Goal: Information Seeking & Learning: Learn about a topic

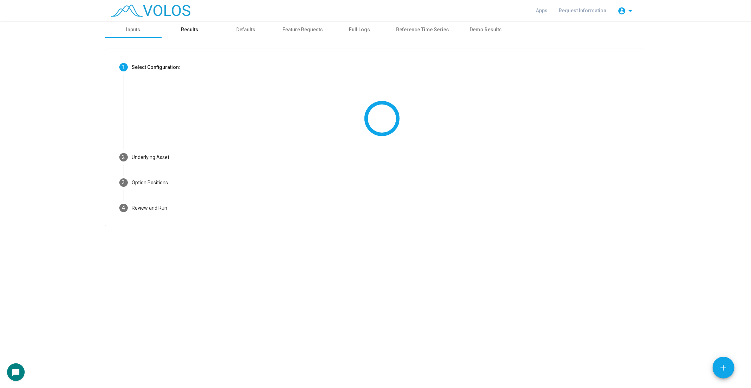
click at [185, 22] on div "Results" at bounding box center [190, 29] width 56 height 17
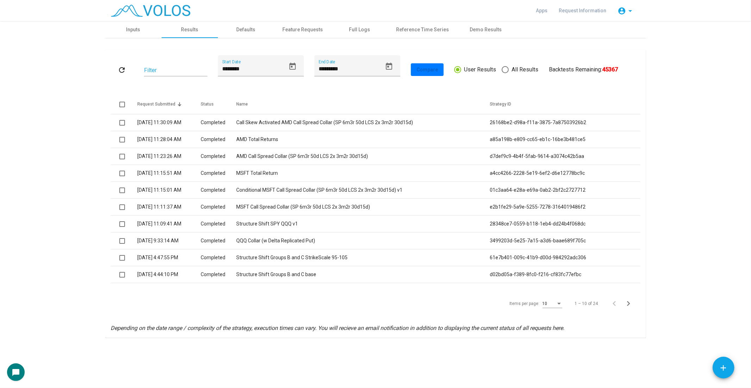
click at [322, 126] on td "Call Skew Activated AMD Call Spread Collar (SP 6m3r 50d LCS 2x 3m2r 30d15d)" at bounding box center [363, 122] width 254 height 17
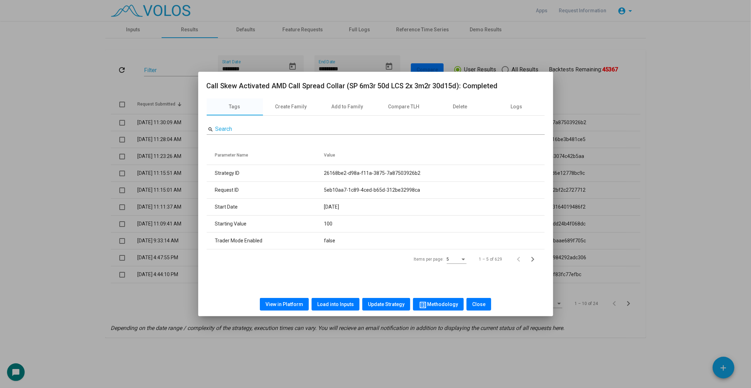
click at [55, 141] on div at bounding box center [375, 194] width 751 height 388
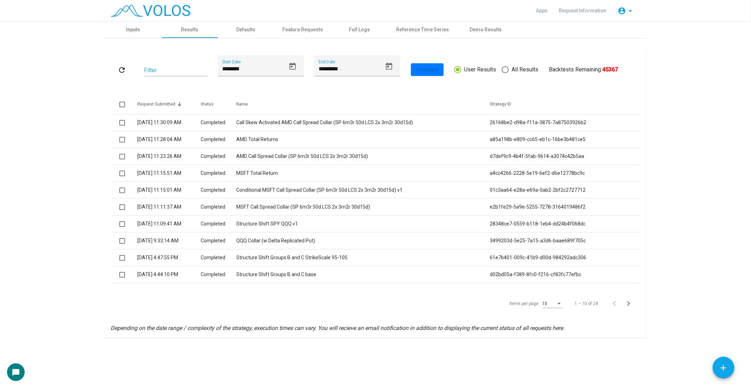
click at [529, 69] on span "All Results" at bounding box center [524, 70] width 30 height 8
type input "*********"
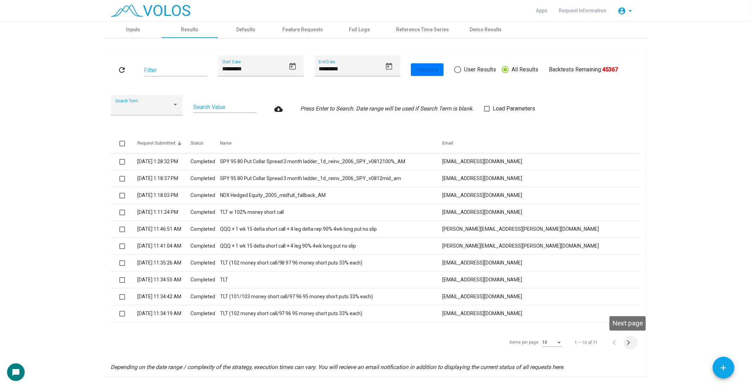
click at [627, 346] on icon "Next page" at bounding box center [629, 343] width 10 height 10
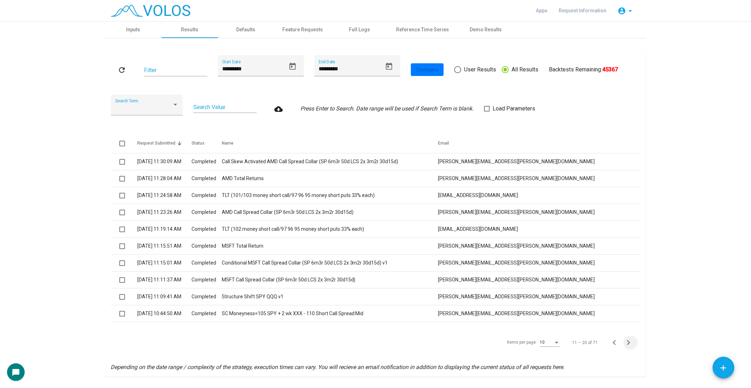
click at [625, 343] on icon "Next page" at bounding box center [629, 343] width 10 height 10
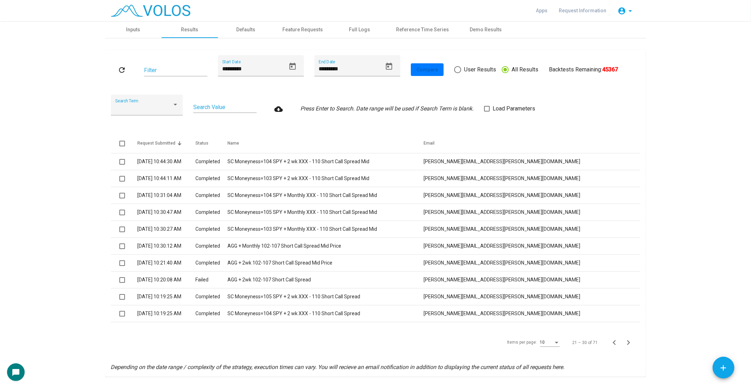
click at [625, 343] on icon "Next page" at bounding box center [629, 343] width 10 height 10
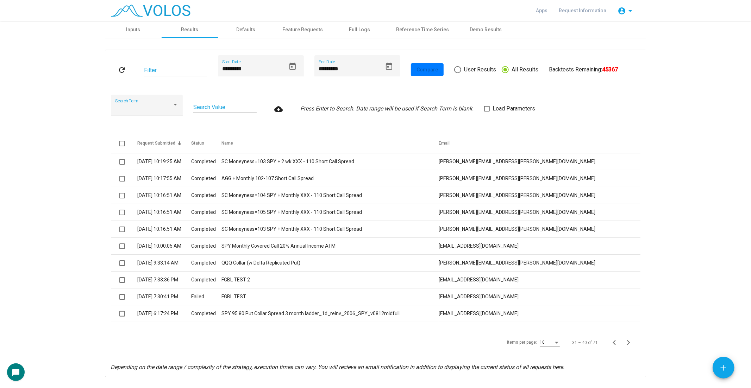
click at [625, 342] on icon "Next page" at bounding box center [629, 343] width 10 height 10
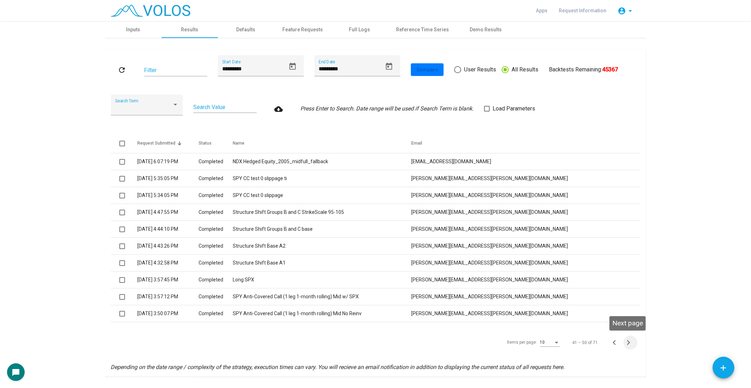
click at [624, 339] on icon "Next page" at bounding box center [629, 343] width 10 height 10
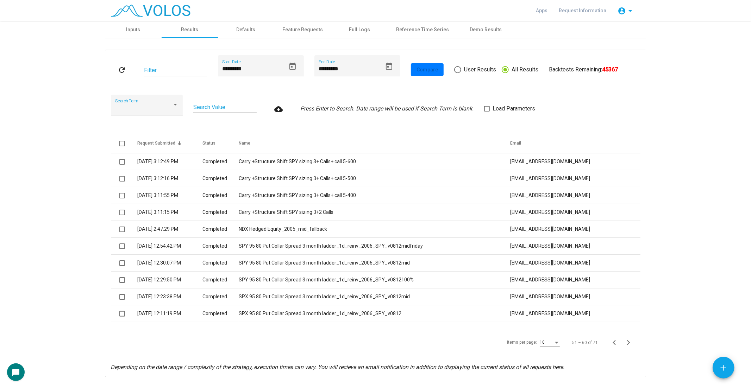
drag, startPoint x: 623, startPoint y: 339, endPoint x: 636, endPoint y: 335, distance: 13.5
click at [636, 335] on div "Items per page: 10 51 – 60 of 71" at bounding box center [376, 343] width 530 height 20
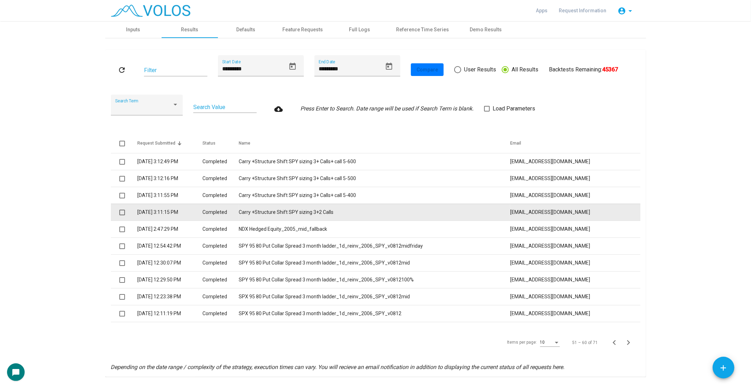
click at [448, 216] on td "Carry +Structure Shift SPY sizing 3+2 Calls" at bounding box center [374, 212] width 271 height 17
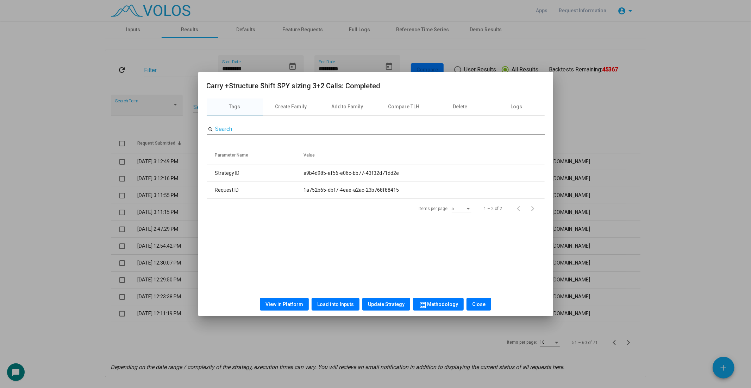
click at [278, 300] on button "View in Platform" at bounding box center [284, 304] width 49 height 13
click at [686, 143] on div at bounding box center [375, 194] width 751 height 388
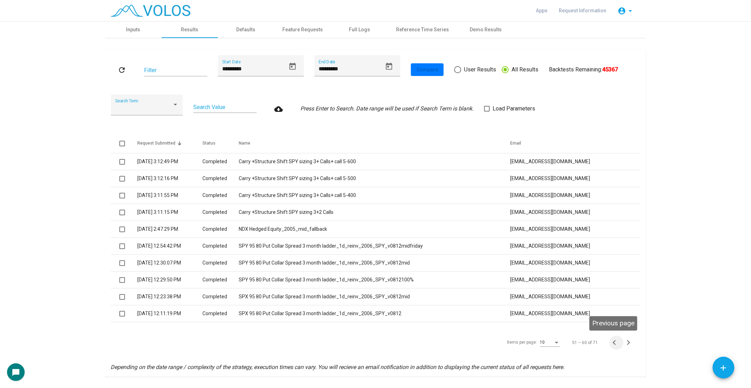
click at [615, 339] on icon "Previous page" at bounding box center [615, 343] width 10 height 10
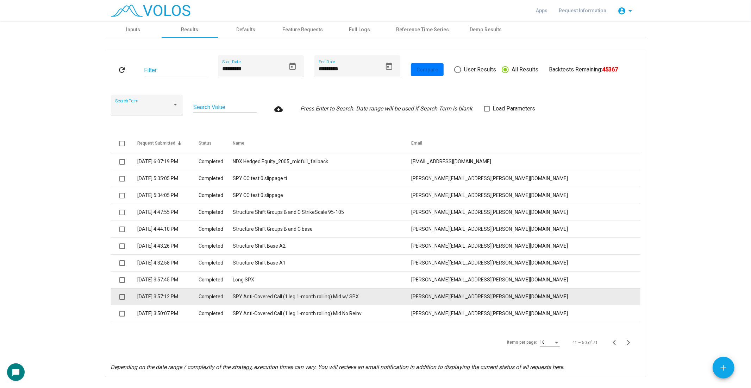
click at [411, 293] on td "SPY Anti-Covered Call (1 leg 1-month rolling) Mid w/ SPX" at bounding box center [322, 296] width 179 height 17
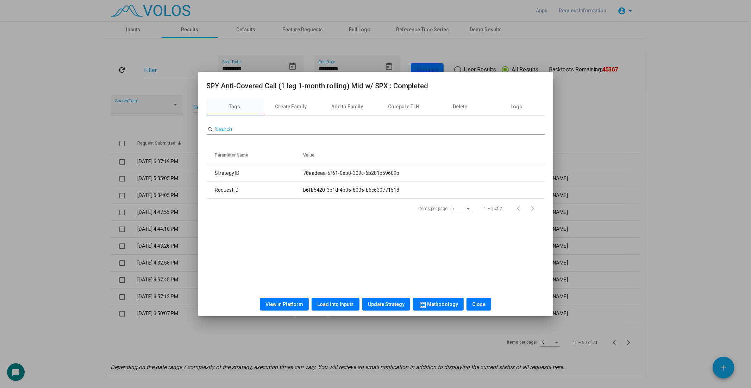
click at [683, 286] on div at bounding box center [375, 194] width 751 height 388
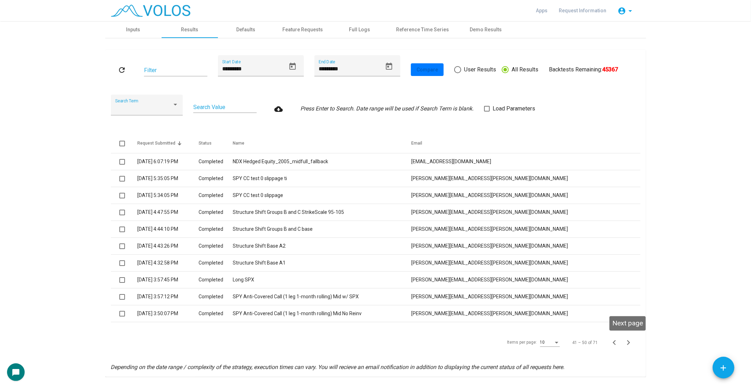
click at [626, 339] on icon "Next page" at bounding box center [629, 343] width 10 height 10
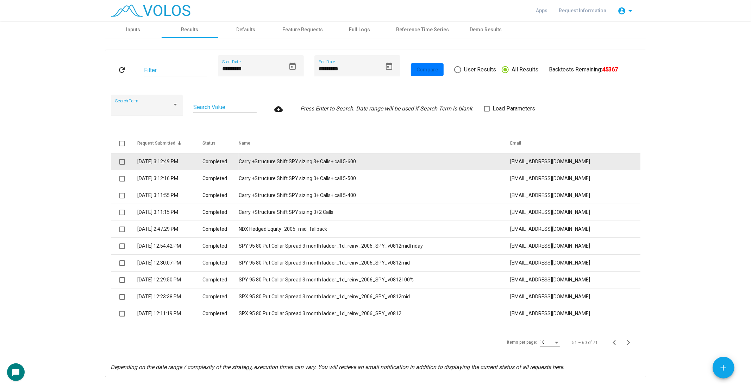
click at [509, 154] on td "Carry +Structure Shift SPY sizing 3+ Calls+ call 5-600" at bounding box center [374, 161] width 271 height 17
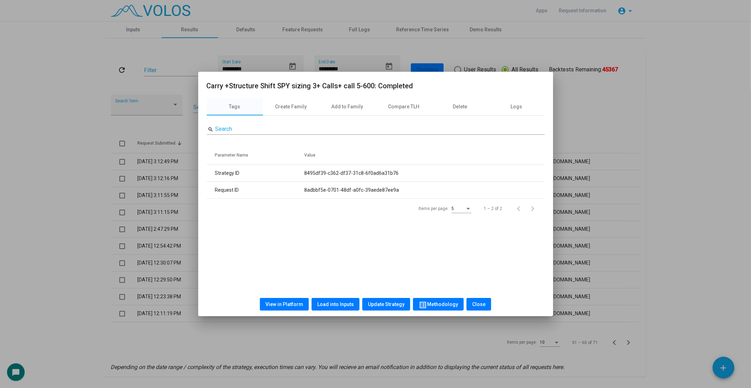
click at [286, 298] on button "View in Platform" at bounding box center [284, 304] width 49 height 13
click at [101, 167] on div at bounding box center [375, 194] width 751 height 388
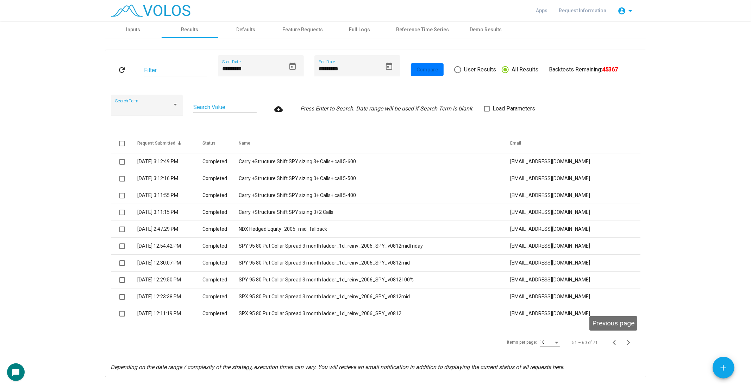
click at [612, 345] on icon "Previous page" at bounding box center [615, 343] width 10 height 10
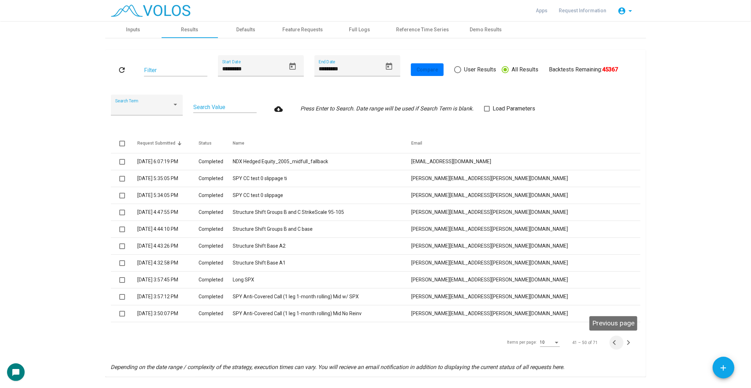
click at [612, 345] on icon "Previous page" at bounding box center [615, 343] width 10 height 10
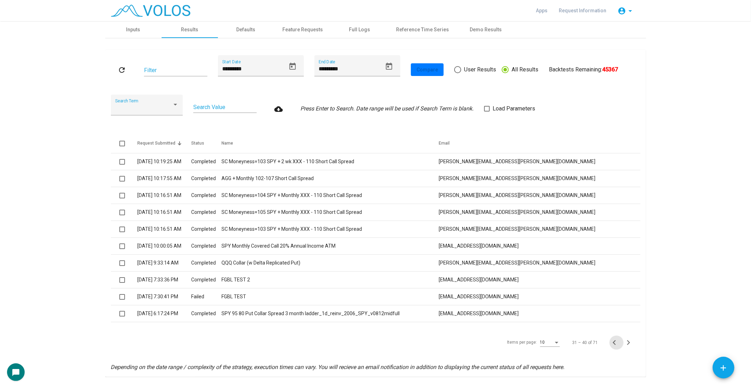
click at [612, 345] on icon "Previous page" at bounding box center [615, 343] width 10 height 10
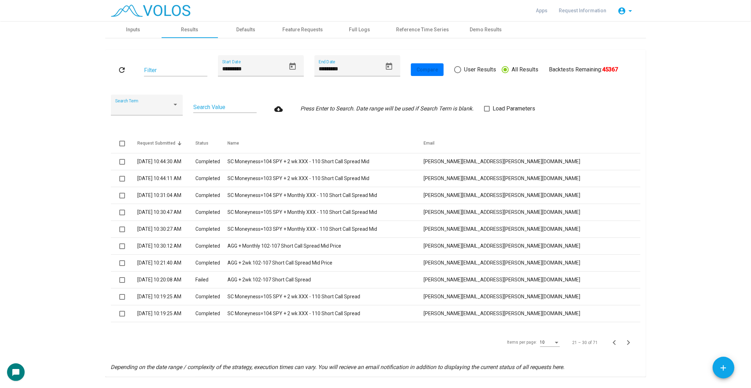
click at [612, 345] on icon "Previous page" at bounding box center [615, 343] width 10 height 10
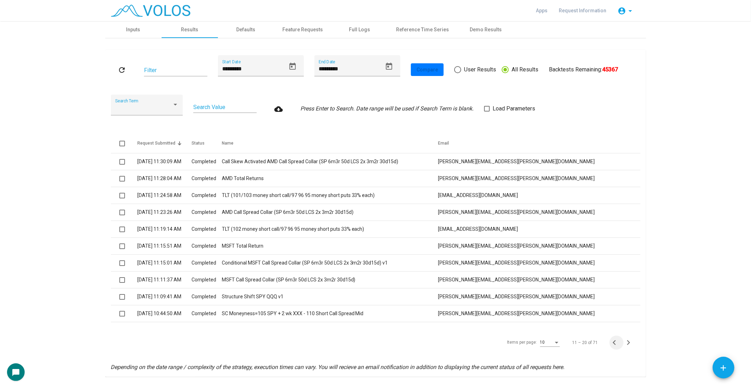
click at [612, 345] on icon "Previous page" at bounding box center [615, 343] width 10 height 10
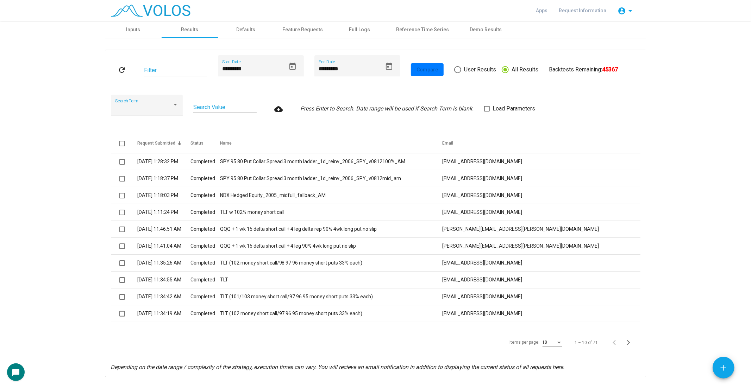
click at [404, 105] on icon "Press Enter to Search. Date range will be used if Search Term is blank." at bounding box center [386, 108] width 173 height 7
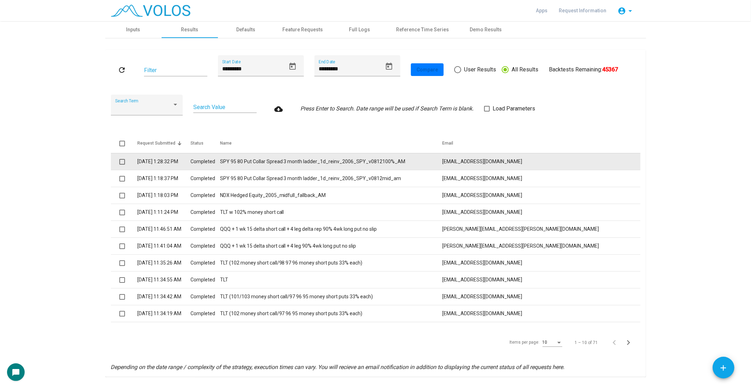
click at [431, 164] on td "SPY 95 80 Put Collar Spread 3 month ladder_1d_reinv_2006_SPY_v0812100%_AM" at bounding box center [331, 161] width 223 height 17
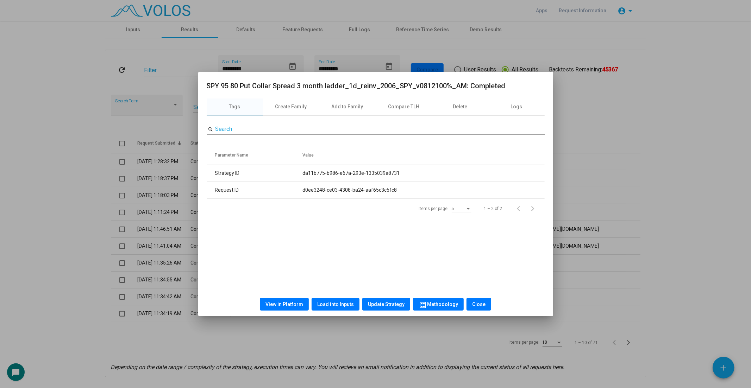
click at [294, 305] on span "View in Platform" at bounding box center [285, 305] width 38 height 6
click at [280, 34] on div at bounding box center [375, 194] width 751 height 388
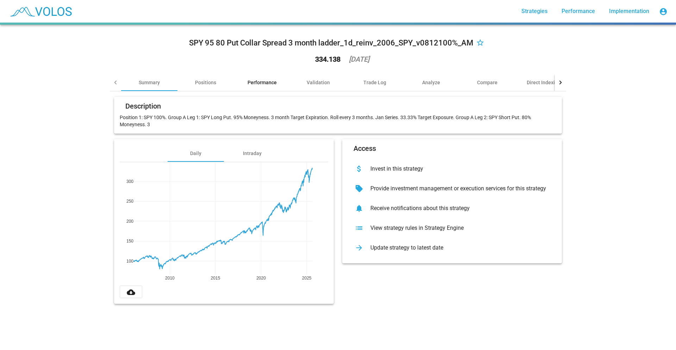
click at [272, 88] on div "Performance" at bounding box center [262, 82] width 56 height 17
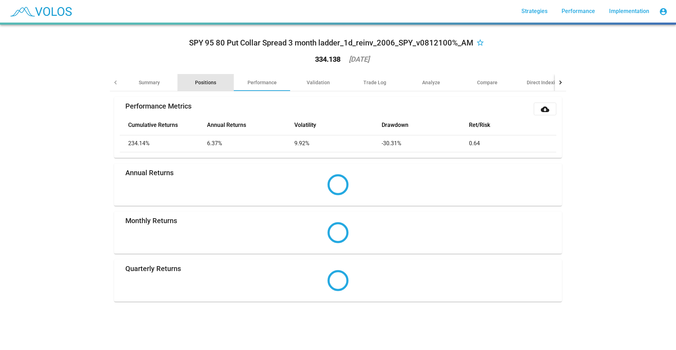
click at [183, 82] on div "Positions" at bounding box center [205, 82] width 56 height 17
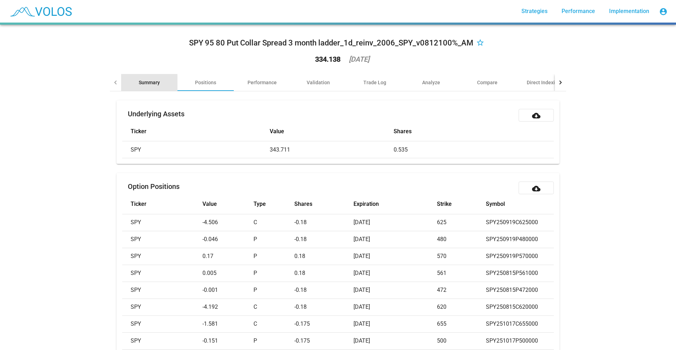
click at [144, 84] on div "Summary" at bounding box center [149, 82] width 21 height 7
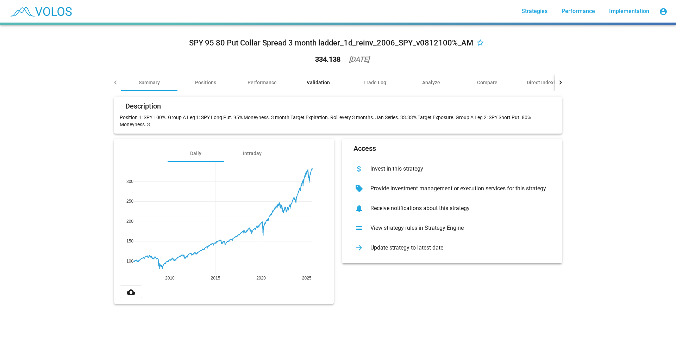
click at [297, 83] on div "Validation" at bounding box center [318, 82] width 56 height 17
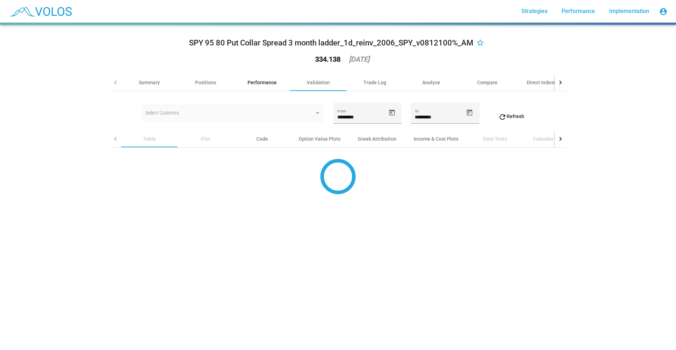
click at [262, 81] on div "Performance" at bounding box center [262, 82] width 29 height 7
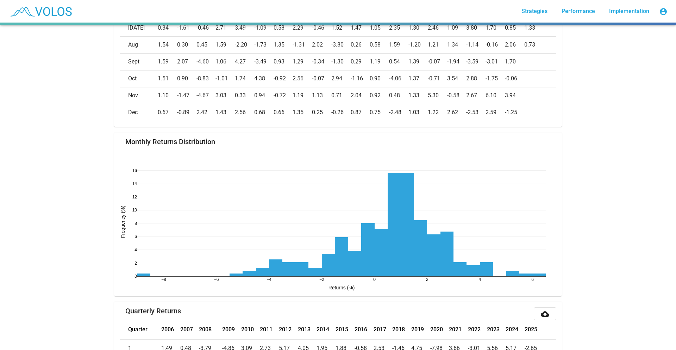
scroll to position [535, 0]
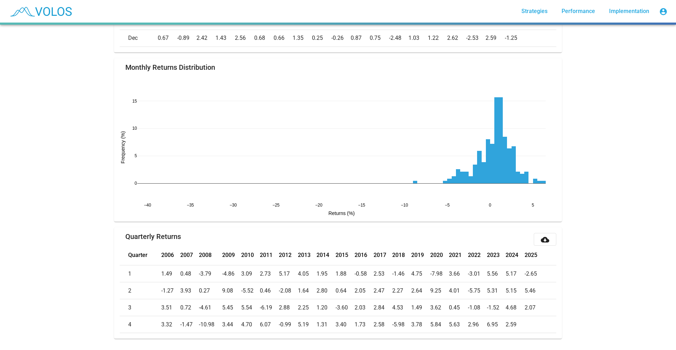
drag, startPoint x: 133, startPoint y: 201, endPoint x: 409, endPoint y: 183, distance: 276.4
drag, startPoint x: 540, startPoint y: 202, endPoint x: 528, endPoint y: 204, distance: 12.6
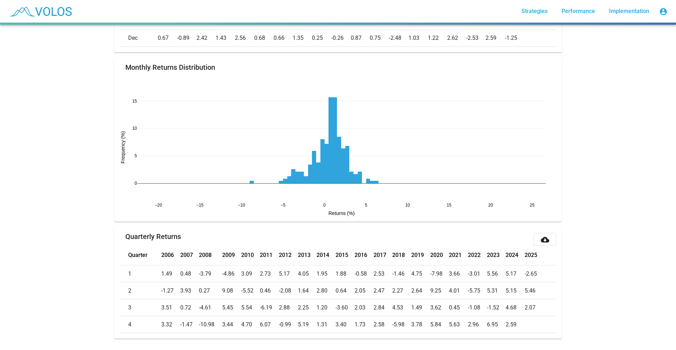
drag, startPoint x: 481, startPoint y: 200, endPoint x: 342, endPoint y: 205, distance: 138.5
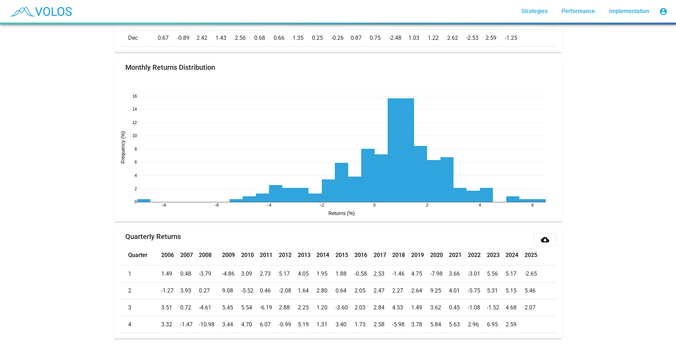
scroll to position [0, 0]
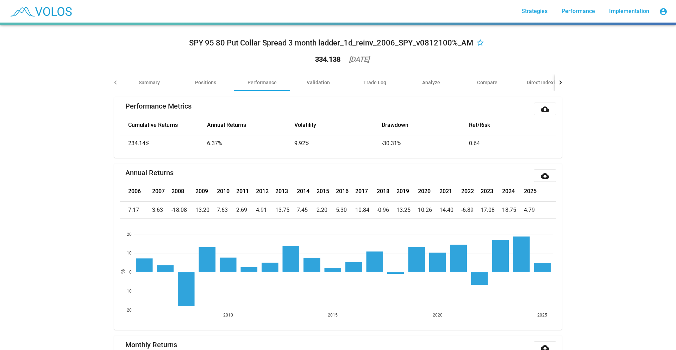
drag, startPoint x: 627, startPoint y: 278, endPoint x: 598, endPoint y: 167, distance: 114.5
click at [141, 75] on div "Summary" at bounding box center [149, 82] width 56 height 17
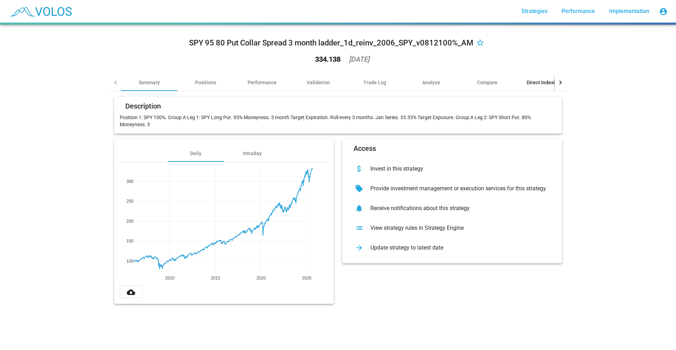
click at [527, 81] on div "Direct Indexing" at bounding box center [544, 82] width 34 height 7
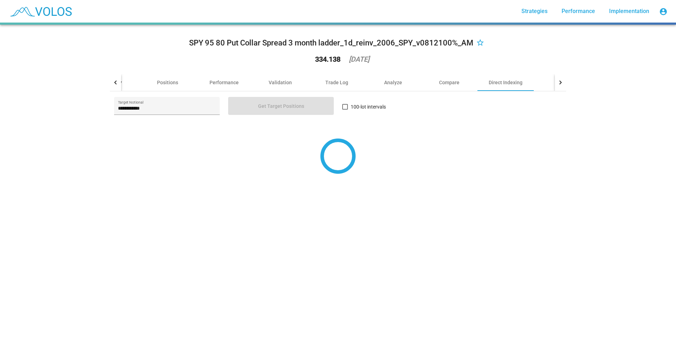
click at [126, 81] on div "Summary" at bounding box center [111, 82] width 56 height 17
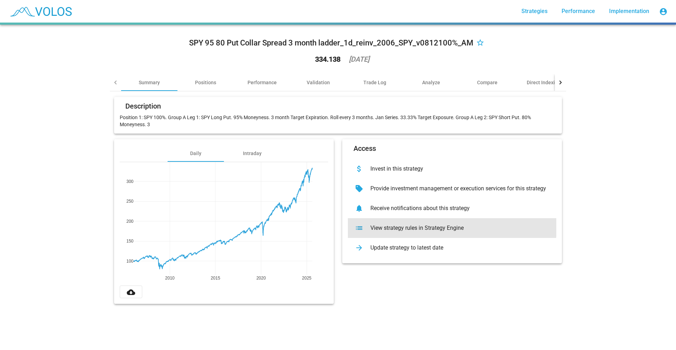
click at [440, 227] on div "View strategy rules in Strategy Engine" at bounding box center [458, 227] width 186 height 7
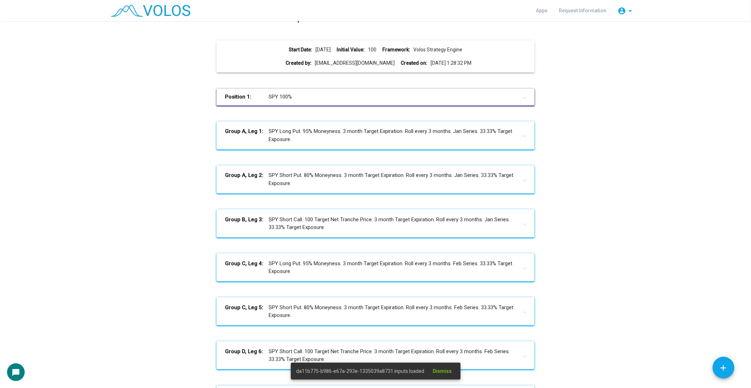
scroll to position [225, 0]
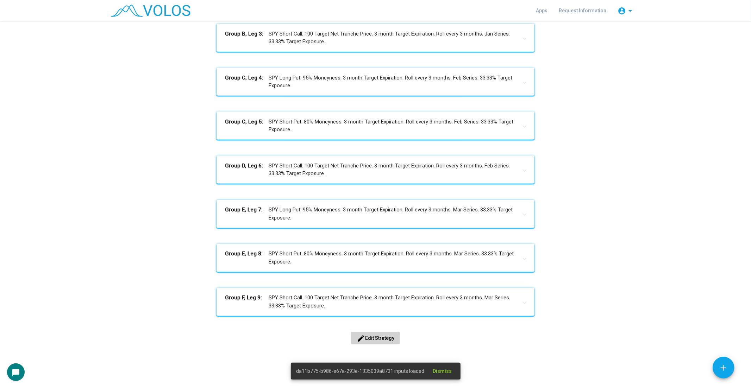
drag, startPoint x: 634, startPoint y: 157, endPoint x: 644, endPoint y: 225, distance: 69.0
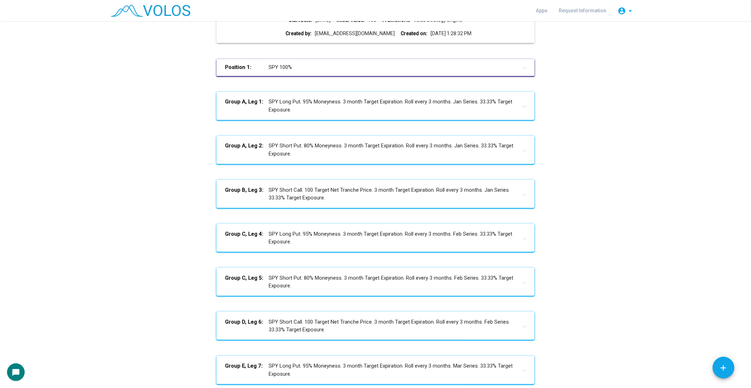
scroll to position [0, 0]
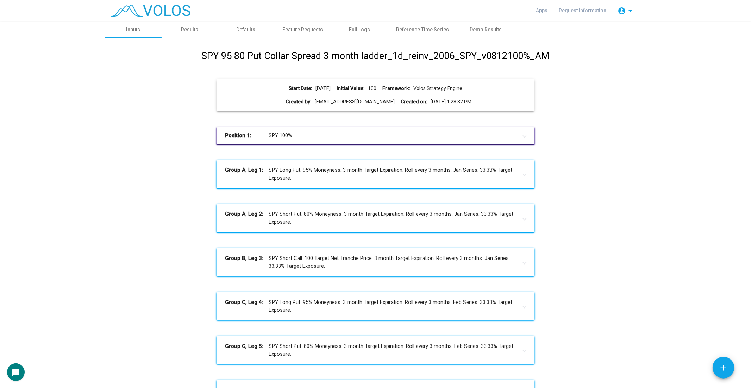
drag, startPoint x: 622, startPoint y: 245, endPoint x: 613, endPoint y: 199, distance: 46.9
